Goal: Find contact information: Find contact information

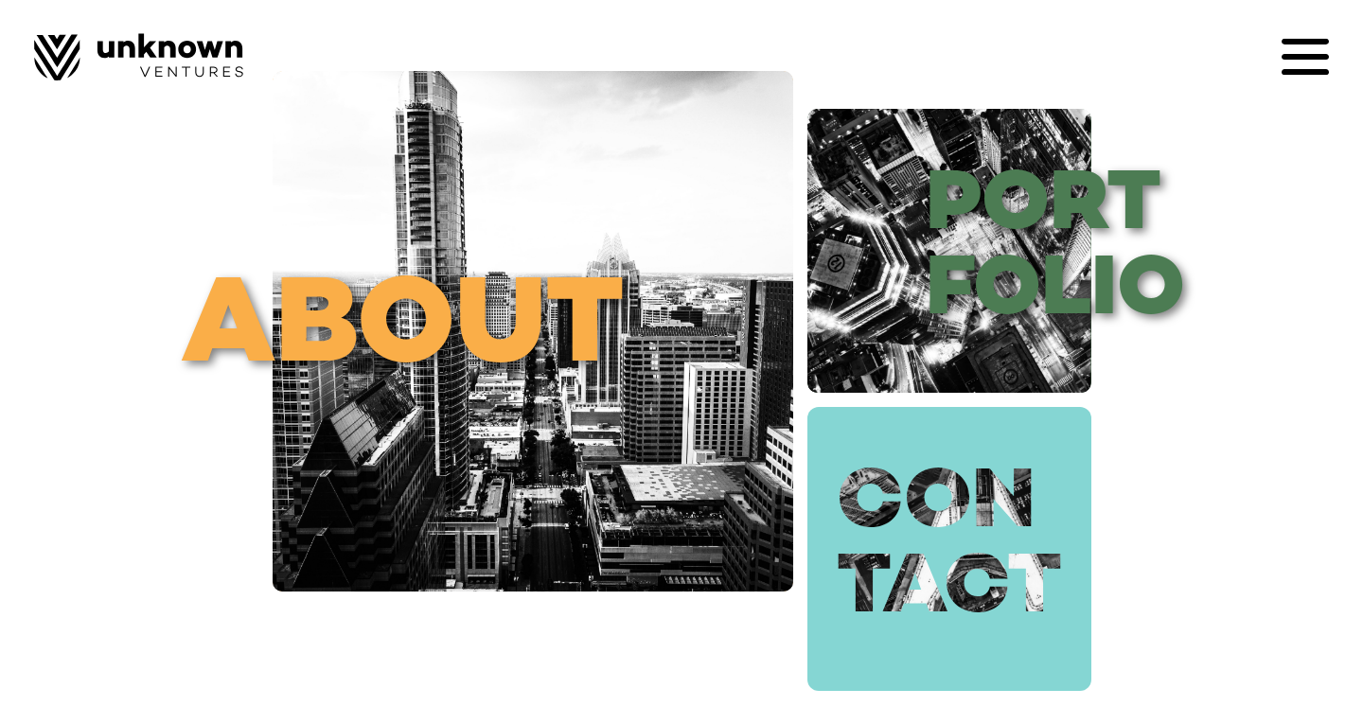
click at [1007, 509] on link "con tact" at bounding box center [949, 549] width 284 height 284
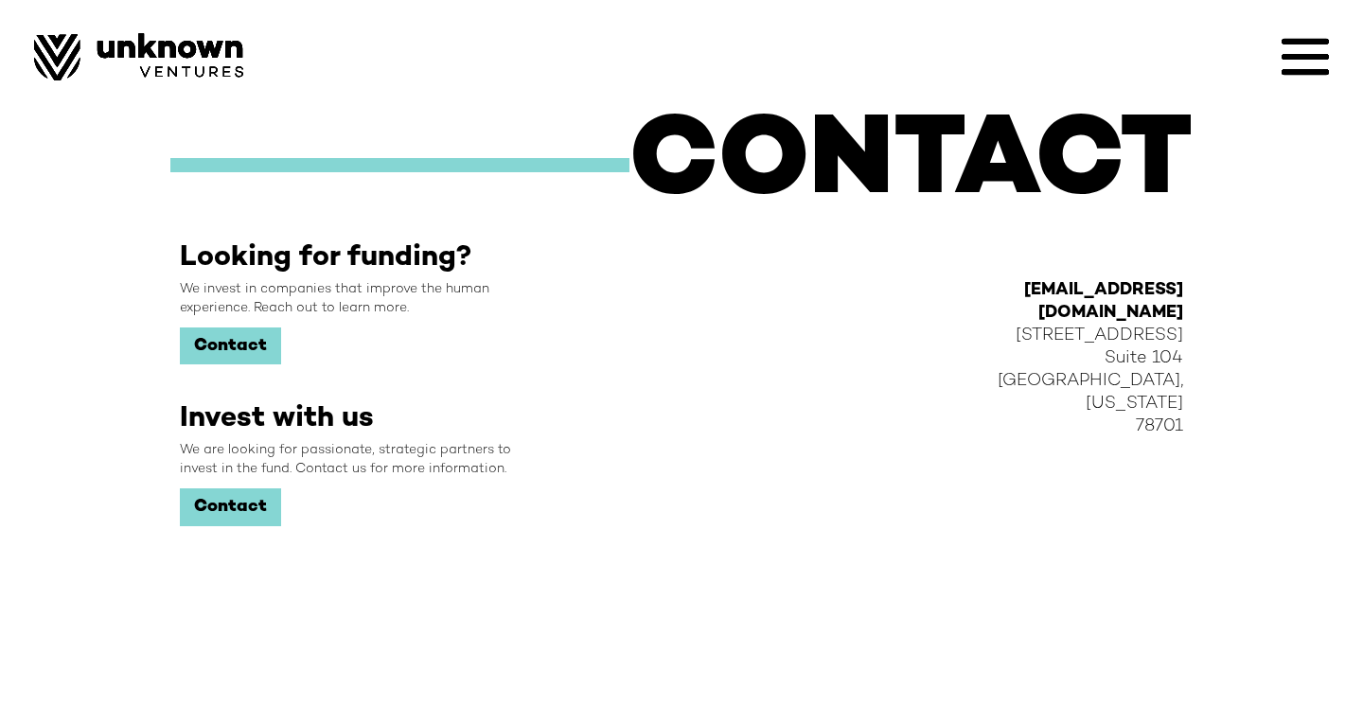
click at [217, 516] on link "Contact" at bounding box center [230, 507] width 101 height 38
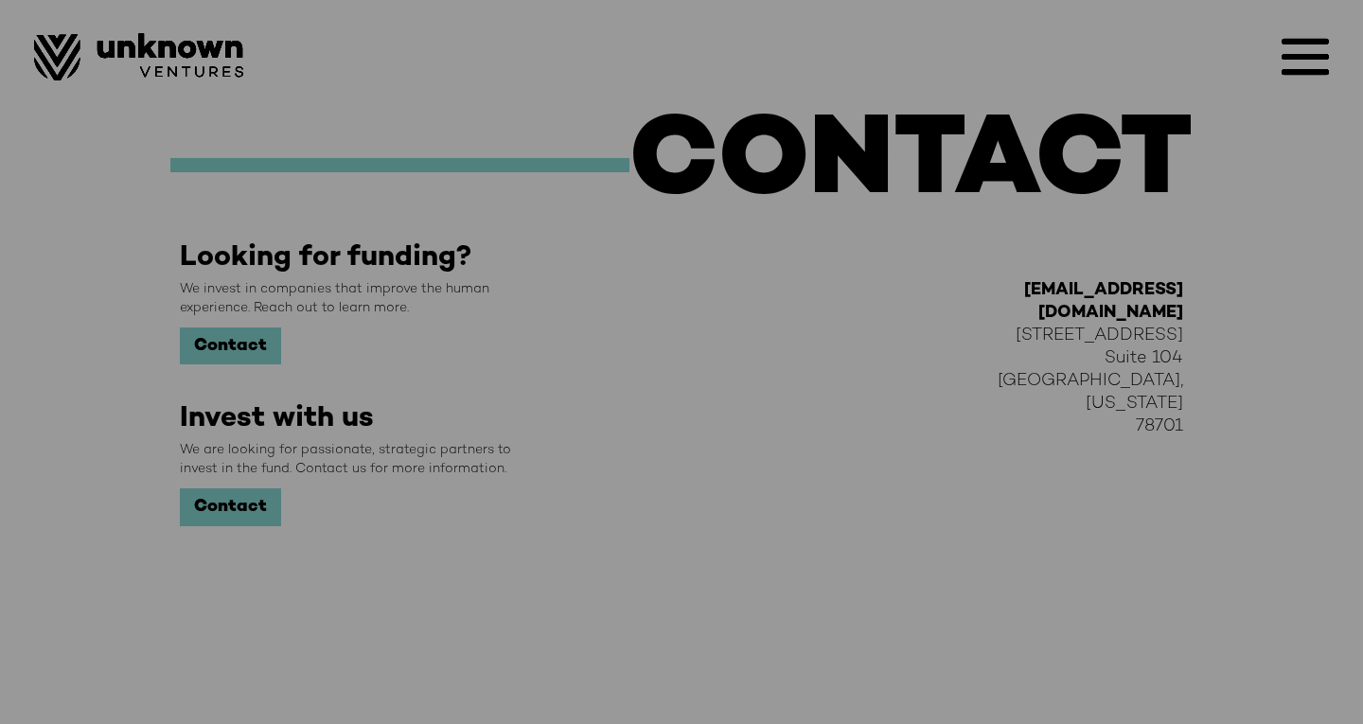
click at [1137, 472] on div "Complete this form and we’ll be in touch about investing in your company First …" at bounding box center [681, 362] width 1363 height 724
click at [302, 525] on div "Complete this form and we’ll be in touch about investing in your company First …" at bounding box center [681, 362] width 1363 height 724
click at [495, 599] on div "Complete this form and we’ll be in touch about investing in your company First …" at bounding box center [681, 362] width 1363 height 724
click at [1069, 366] on div "Complete this form and we’ll be in touch about investing in your company First …" at bounding box center [681, 362] width 1363 height 724
drag, startPoint x: 1212, startPoint y: 294, endPoint x: 720, endPoint y: 194, distance: 502.3
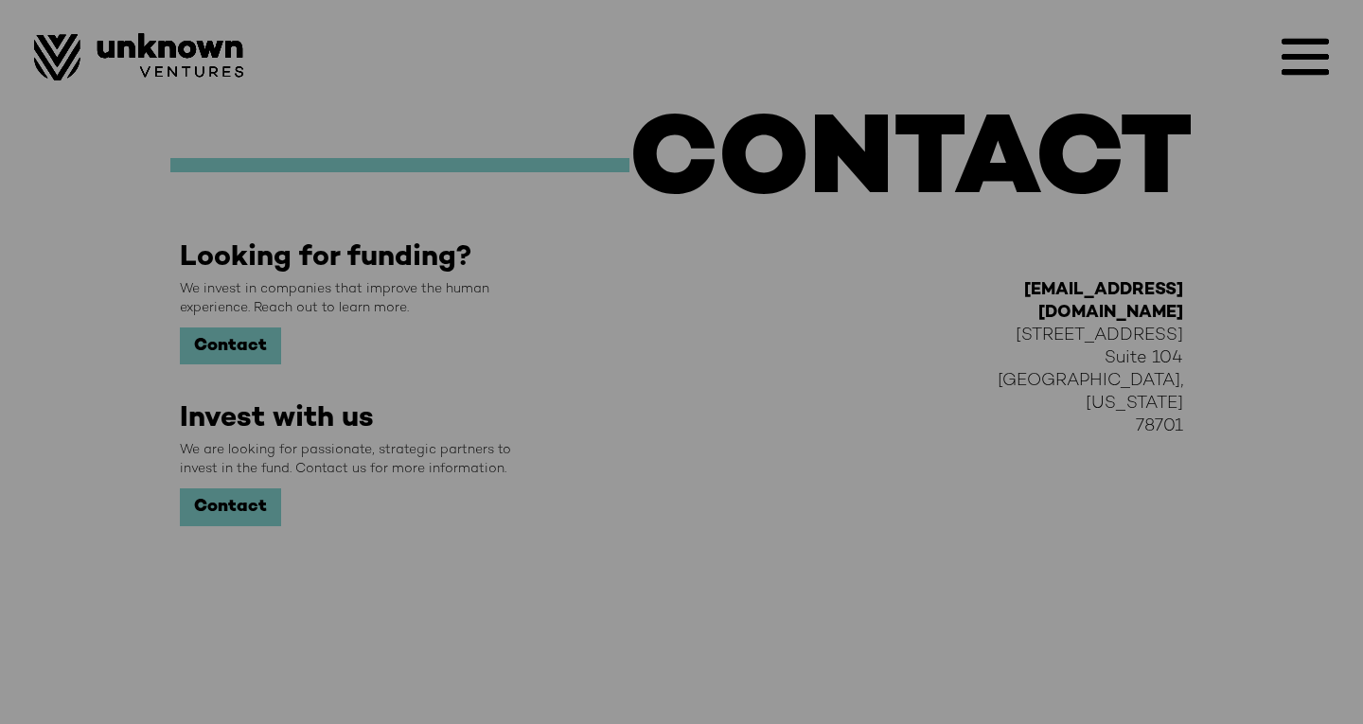
click at [726, 191] on div "Complete this form and we’ll be in touch about investing in your company First …" at bounding box center [681, 362] width 1363 height 724
